Goal: Browse casually

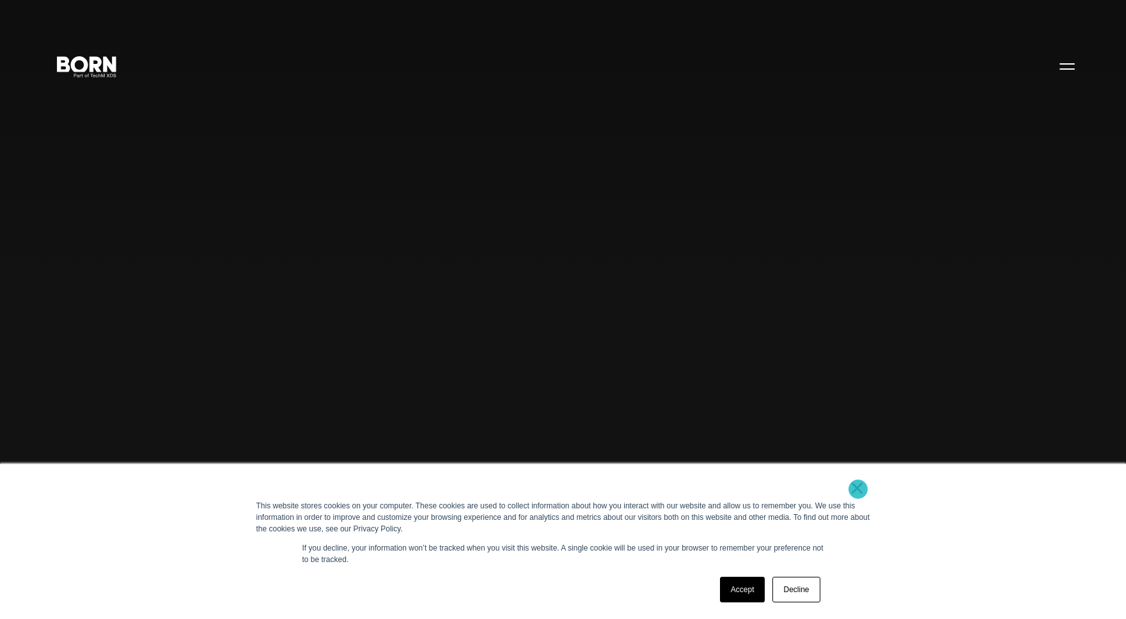
click at [858, 489] on link "×" at bounding box center [856, 488] width 15 height 12
click at [860, 488] on link "×" at bounding box center [856, 488] width 15 height 12
